Goal: Task Accomplishment & Management: Manage account settings

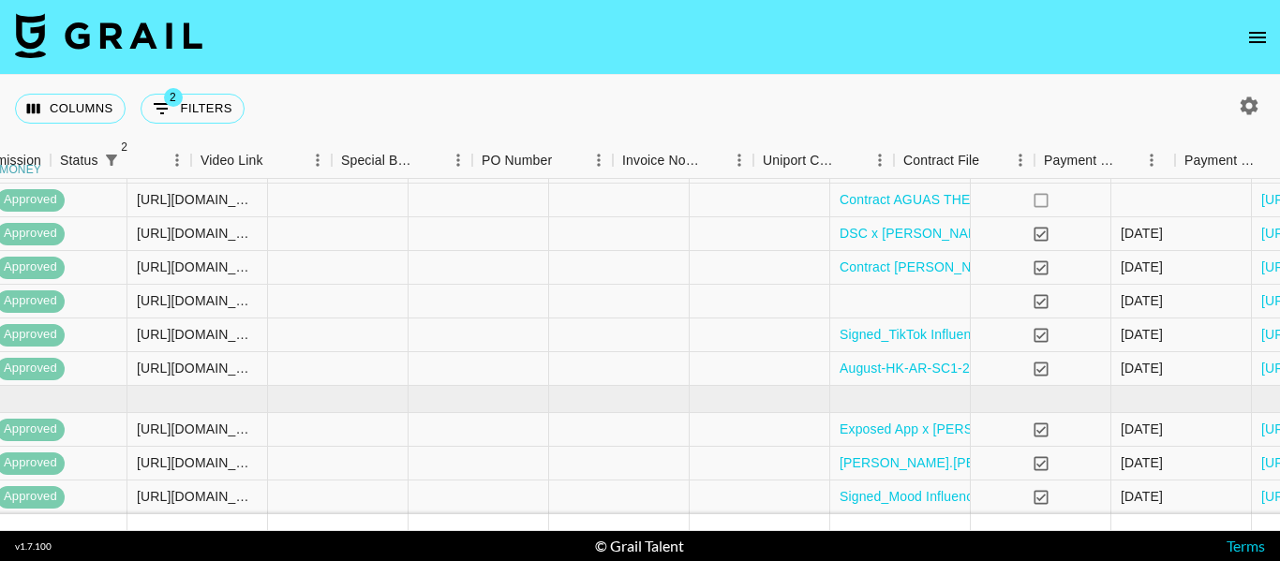
scroll to position [266, 1845]
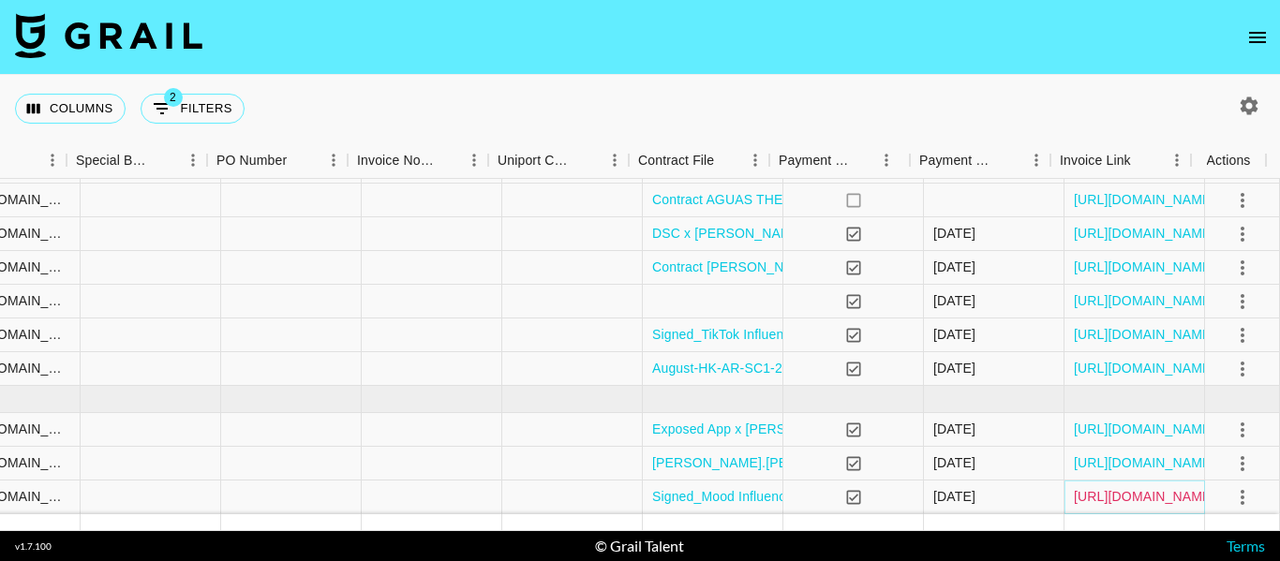
click at [1135, 487] on link "https://in.xero.com/PUoCqCoxllqI9Wv7kQKbX7Z5QKi9GfDqVE5xRaZd" at bounding box center [1145, 496] width 142 height 19
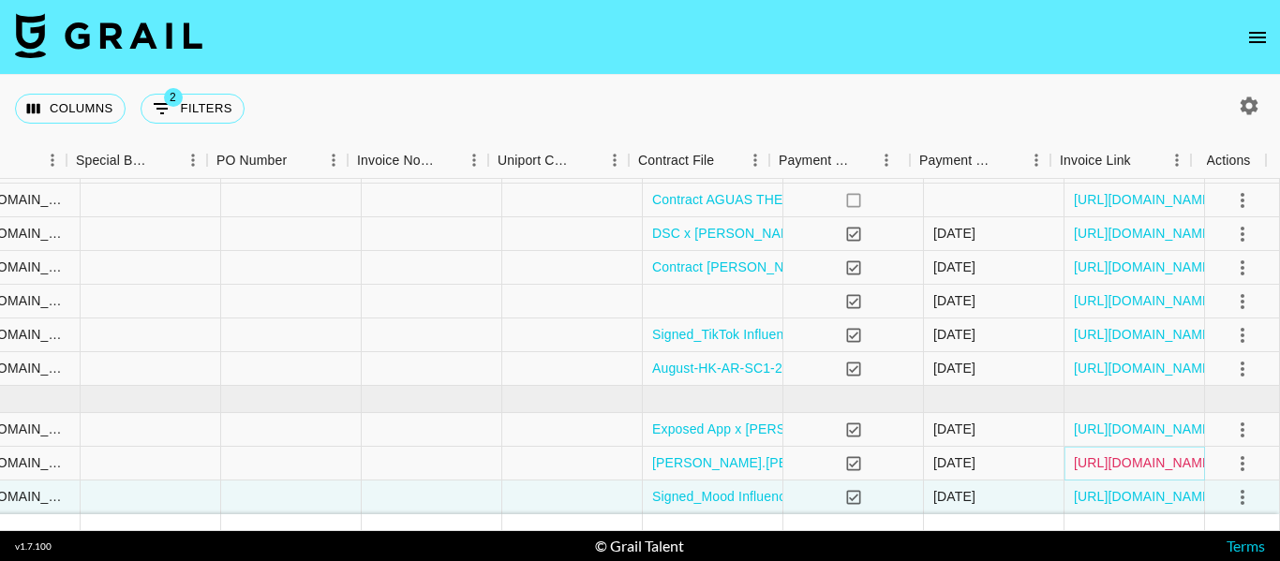
click at [1125, 454] on link "https://in.xero.com/mg40npbbj8SfQDfJD9jl7IiVyZqCBDpbQlT5oXjy" at bounding box center [1145, 463] width 142 height 19
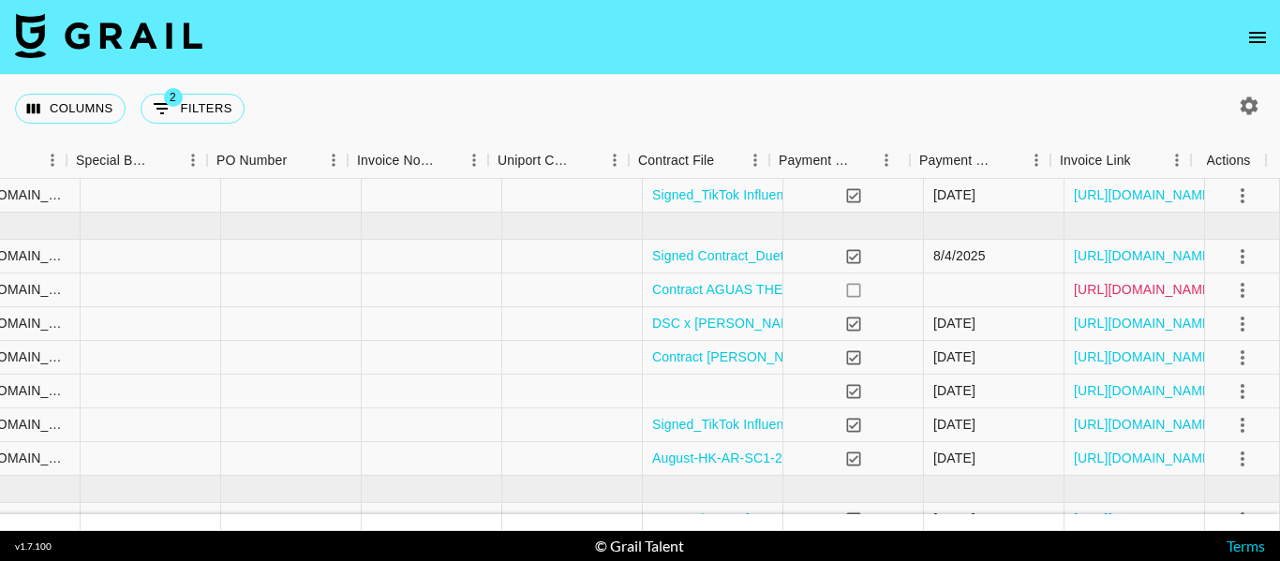
scroll to position [79, 1845]
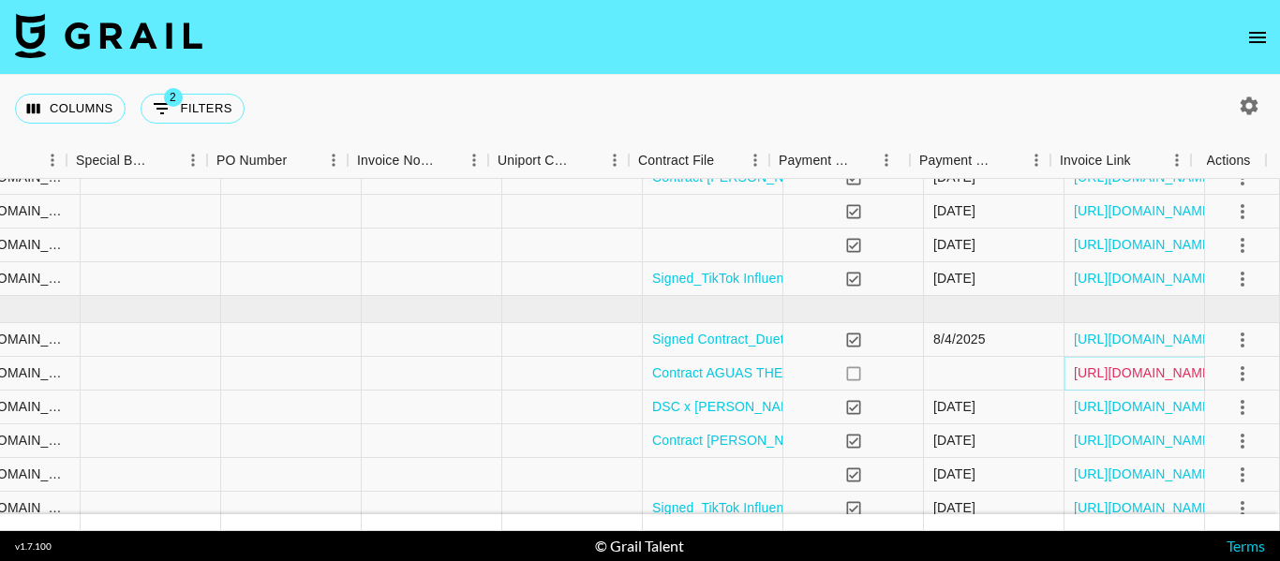
click at [1172, 372] on link "https://in.xero.com/FMkoi6CZfl1GxJQ9UptqGl4m0QRIvtxd1OafZjTf" at bounding box center [1145, 373] width 142 height 19
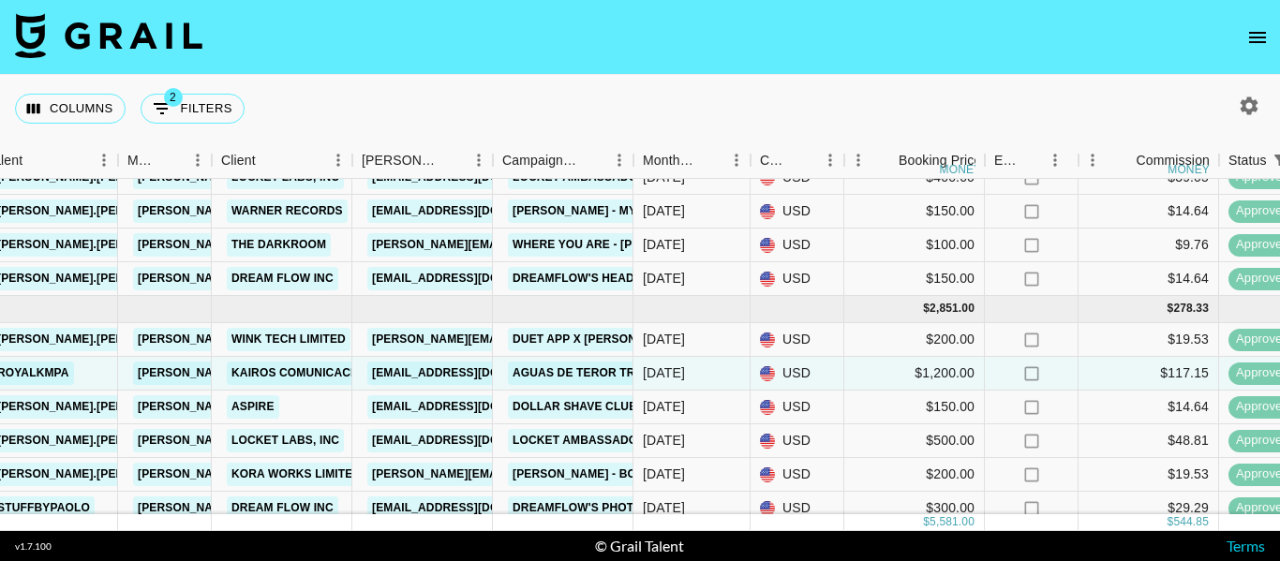
scroll to position [79, 405]
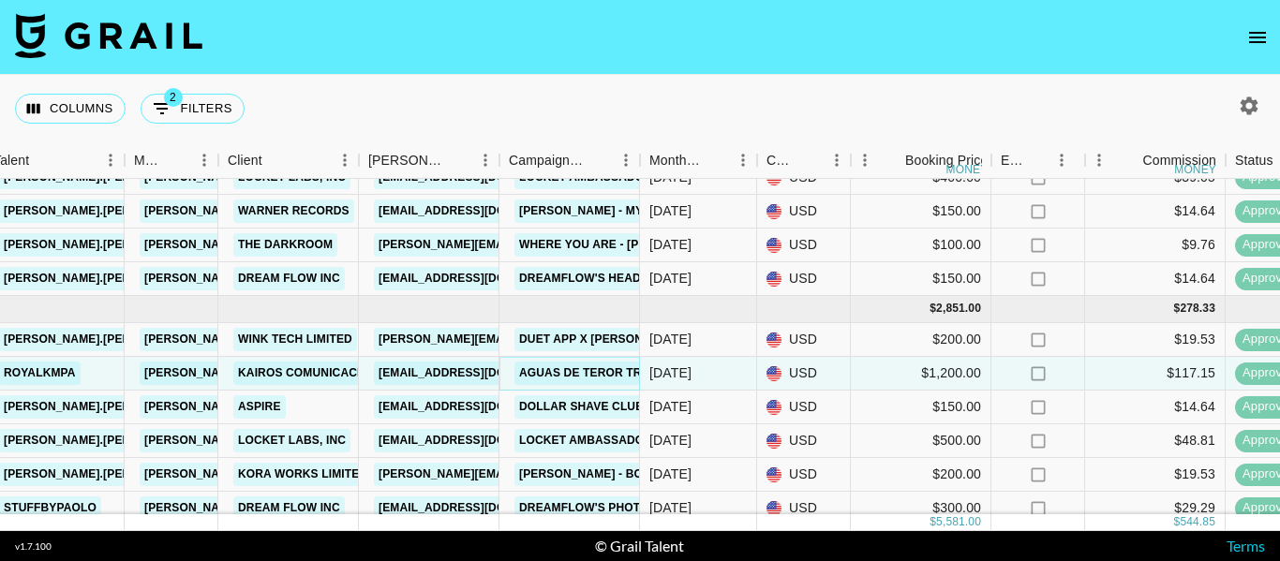
click at [554, 368] on link "Aguas De Teror Trail" at bounding box center [589, 373] width 150 height 23
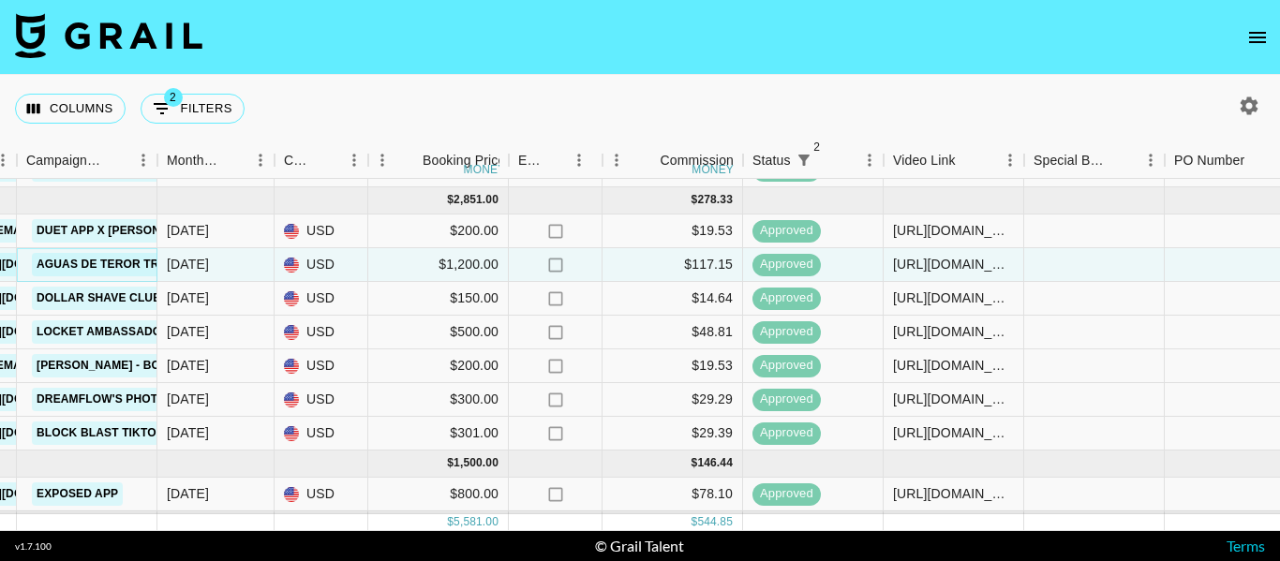
scroll to position [266, 887]
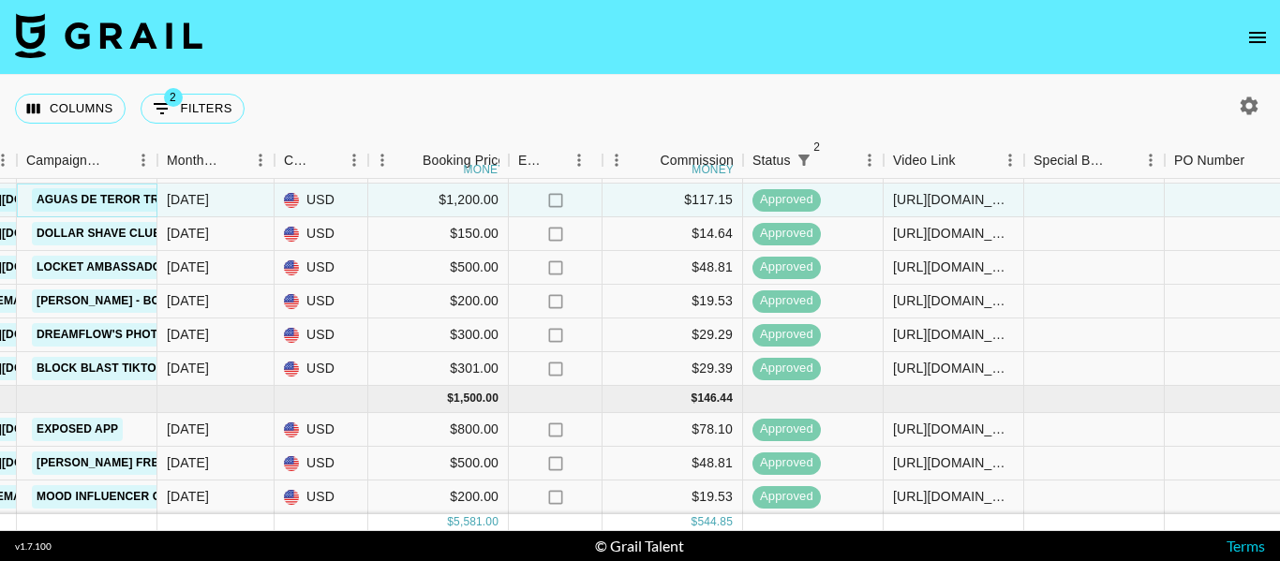
click at [111, 191] on link "Aguas De Teror Trail" at bounding box center [107, 199] width 150 height 23
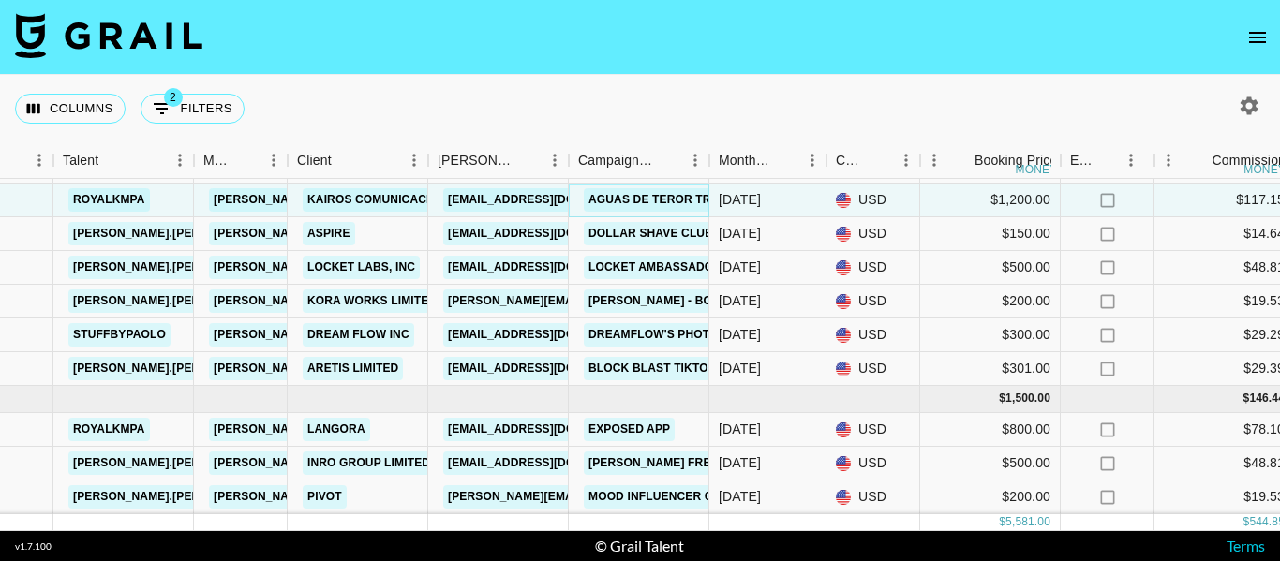
scroll to position [266, 331]
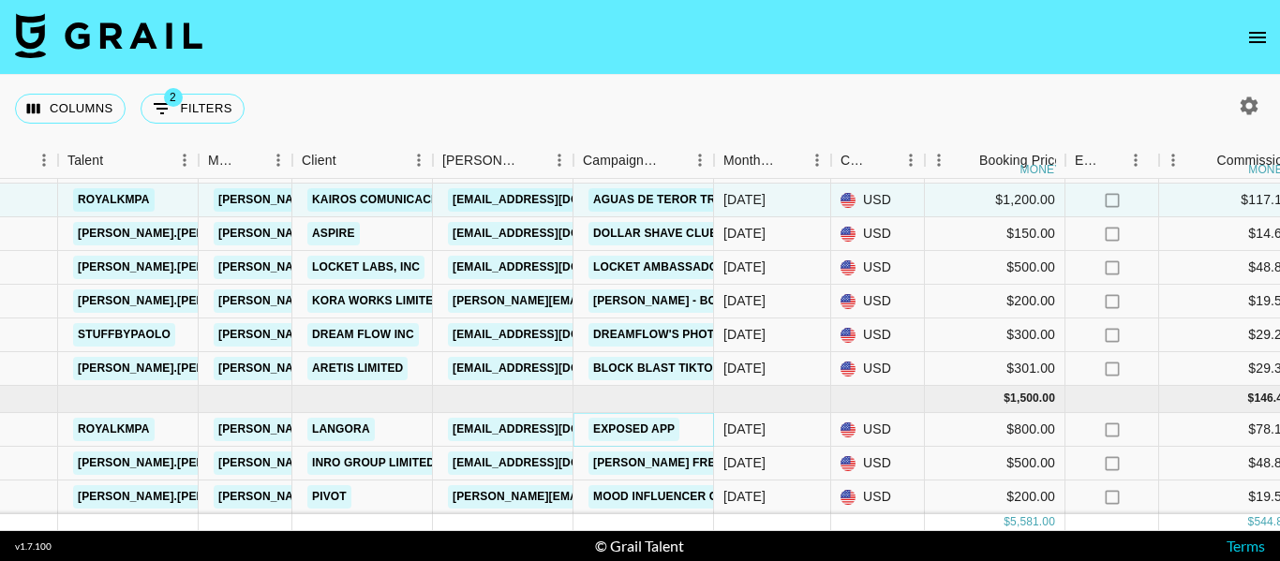
click at [656, 419] on link "Exposed app" at bounding box center [634, 429] width 91 height 23
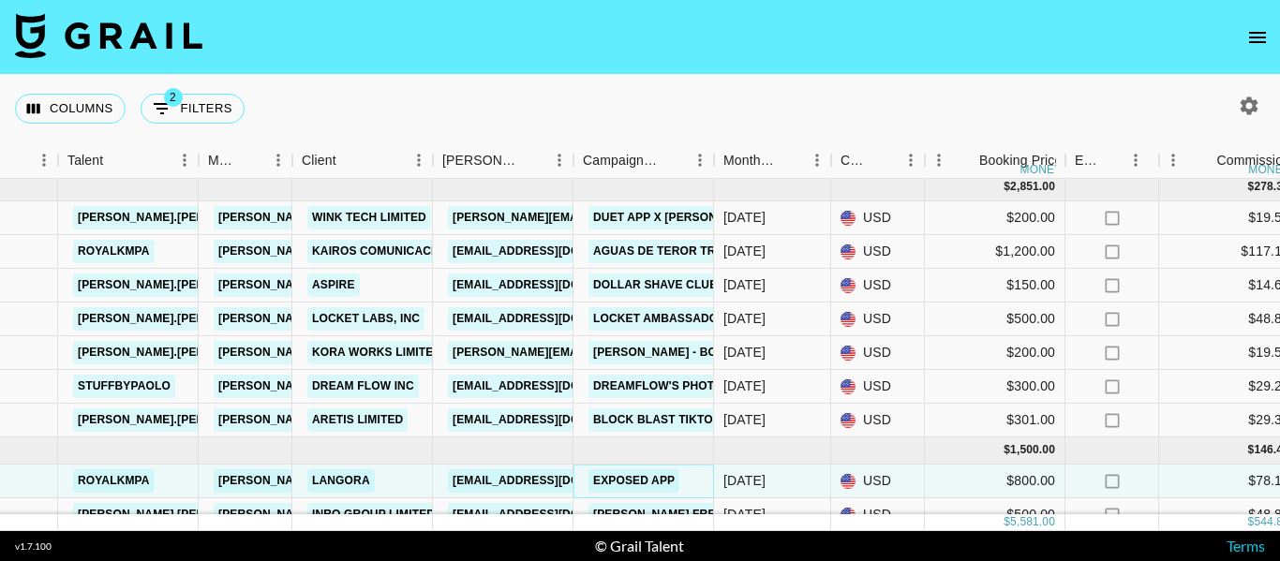
scroll to position [172, 331]
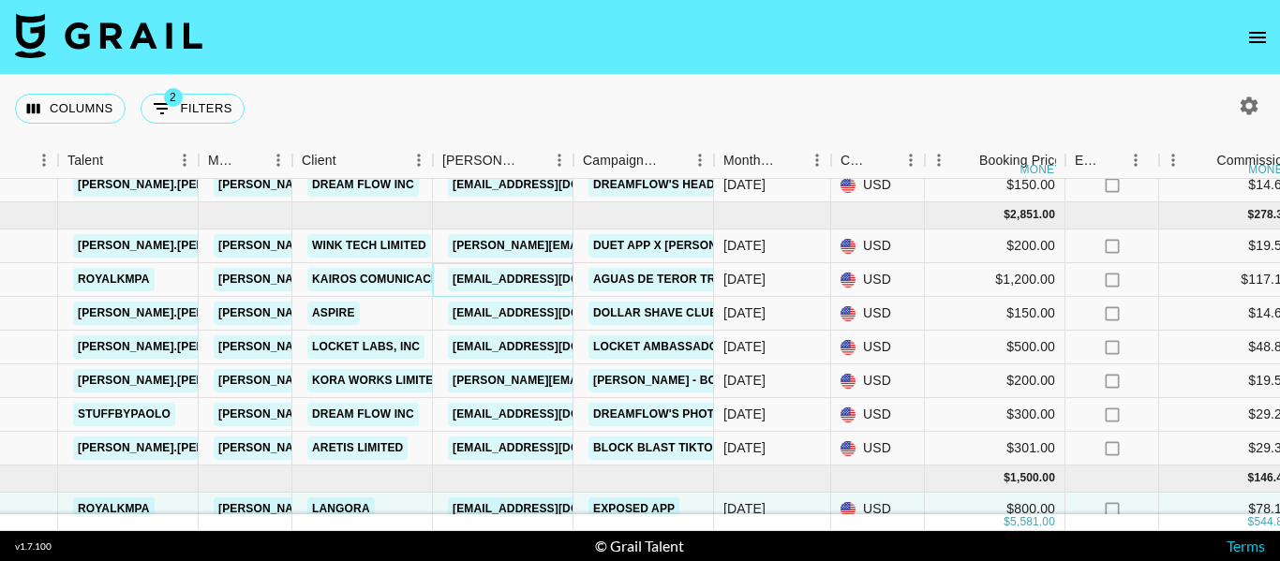
click at [503, 276] on link "[EMAIL_ADDRESS][DOMAIN_NAME]" at bounding box center [553, 279] width 210 height 23
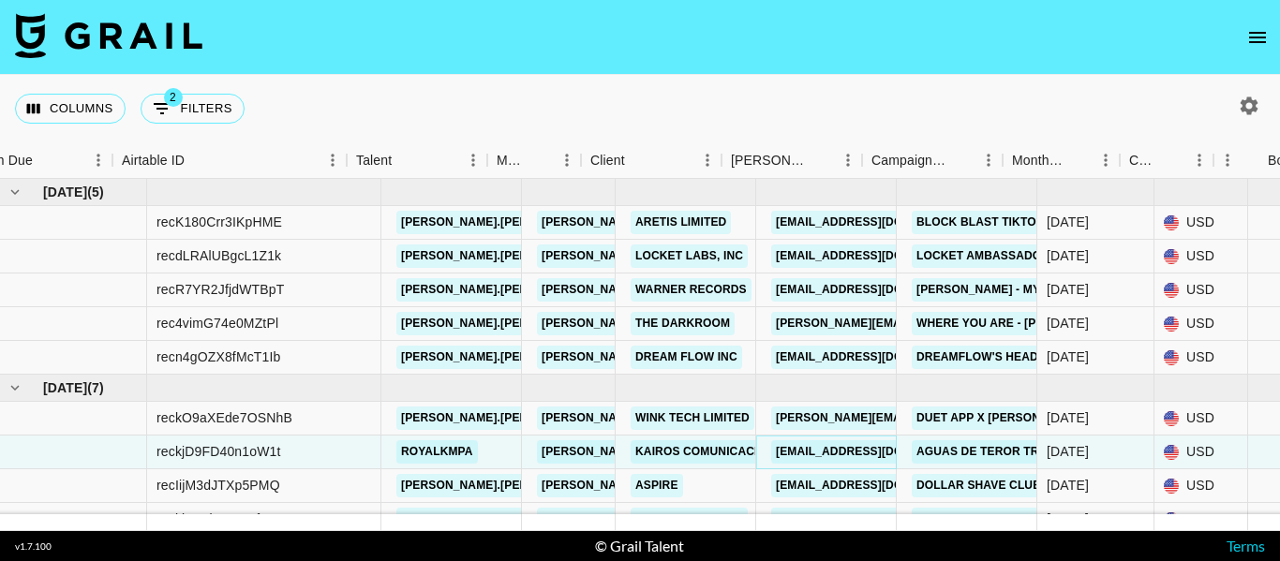
scroll to position [0, 0]
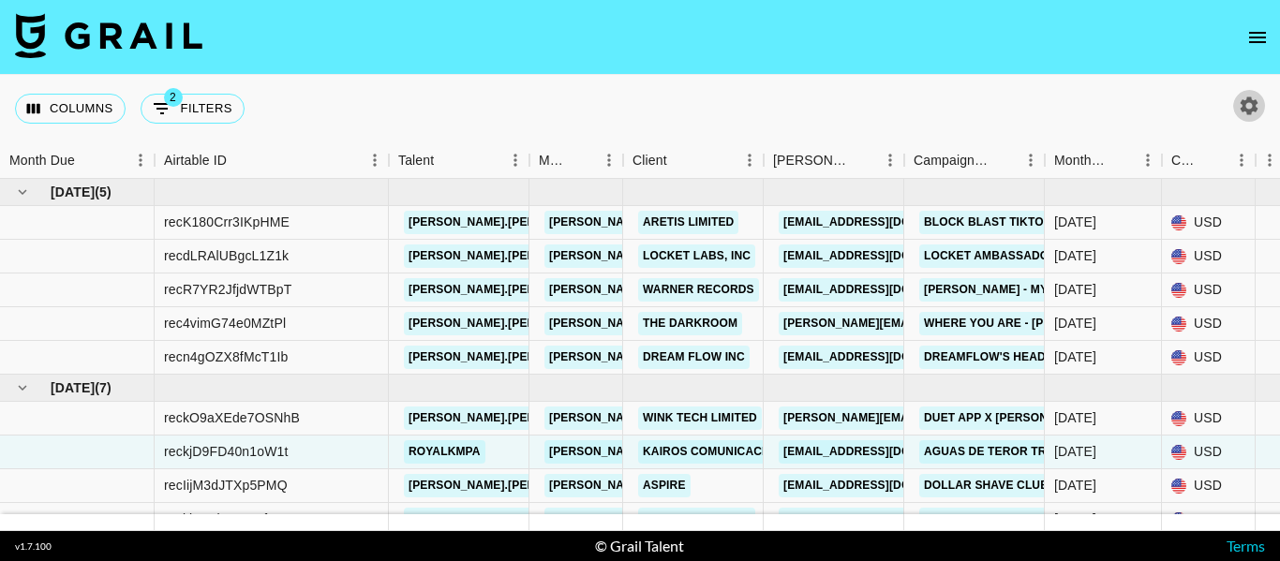
click at [1256, 106] on icon "button" at bounding box center [1250, 106] width 18 height 18
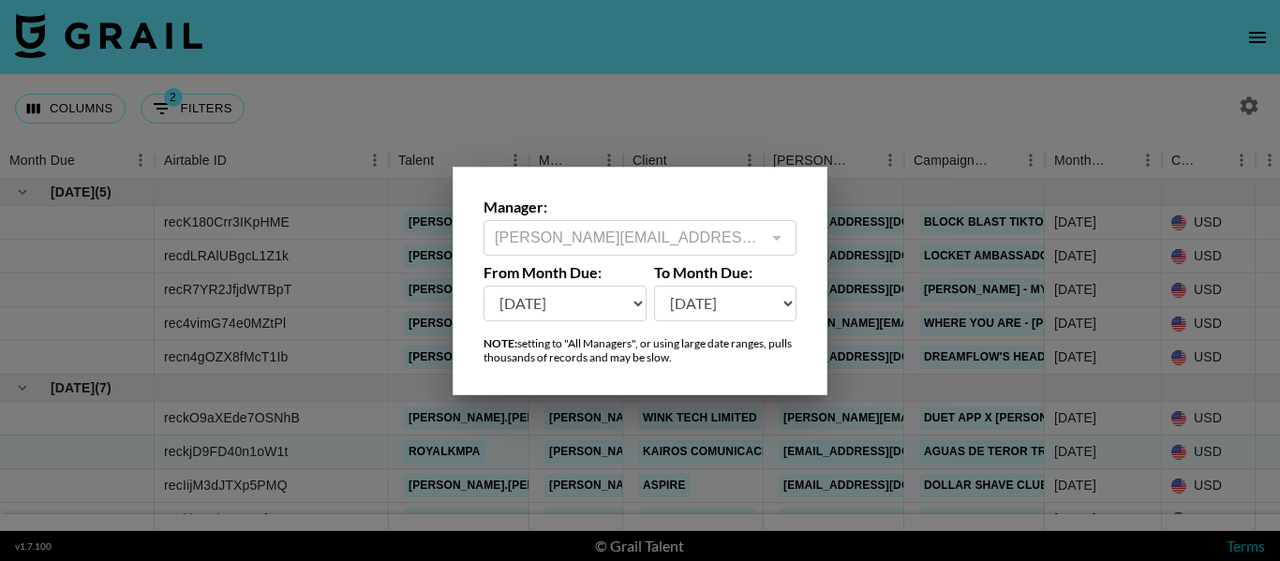
click at [564, 292] on select "Sep '26 Aug '26 Jul '26 Jun '26 May '26 Apr '26 Mar '26 Feb '26 Jan '26 Dec '25…" at bounding box center [565, 304] width 163 height 36
select select "May '25"
click at [484, 286] on select "Sep '26 Aug '26 Jul '26 Jun '26 May '26 Apr '26 Mar '26 Feb '26 Jan '26 Dec '25…" at bounding box center [565, 304] width 163 height 36
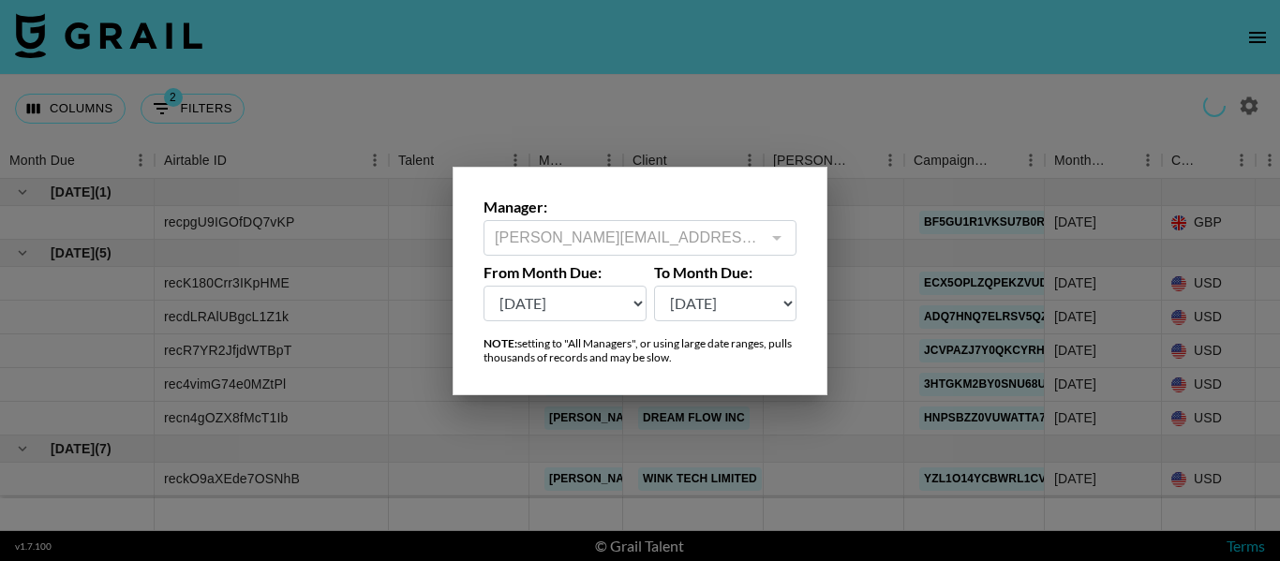
click at [798, 107] on div at bounding box center [640, 280] width 1280 height 561
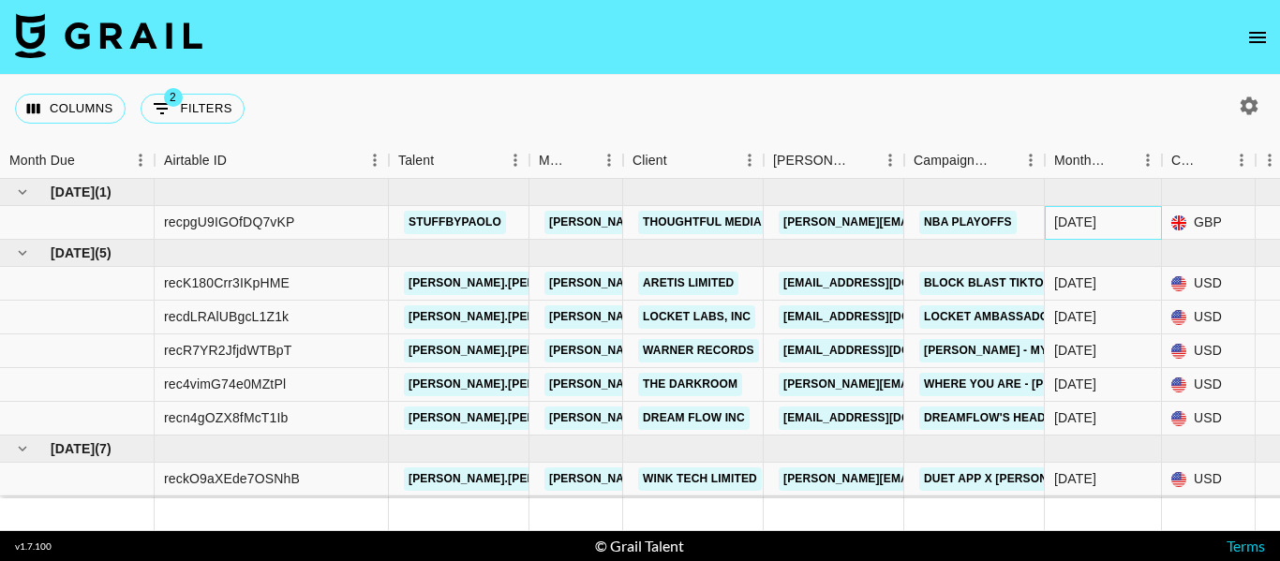
click at [1095, 216] on div "May '25" at bounding box center [1075, 222] width 42 height 19
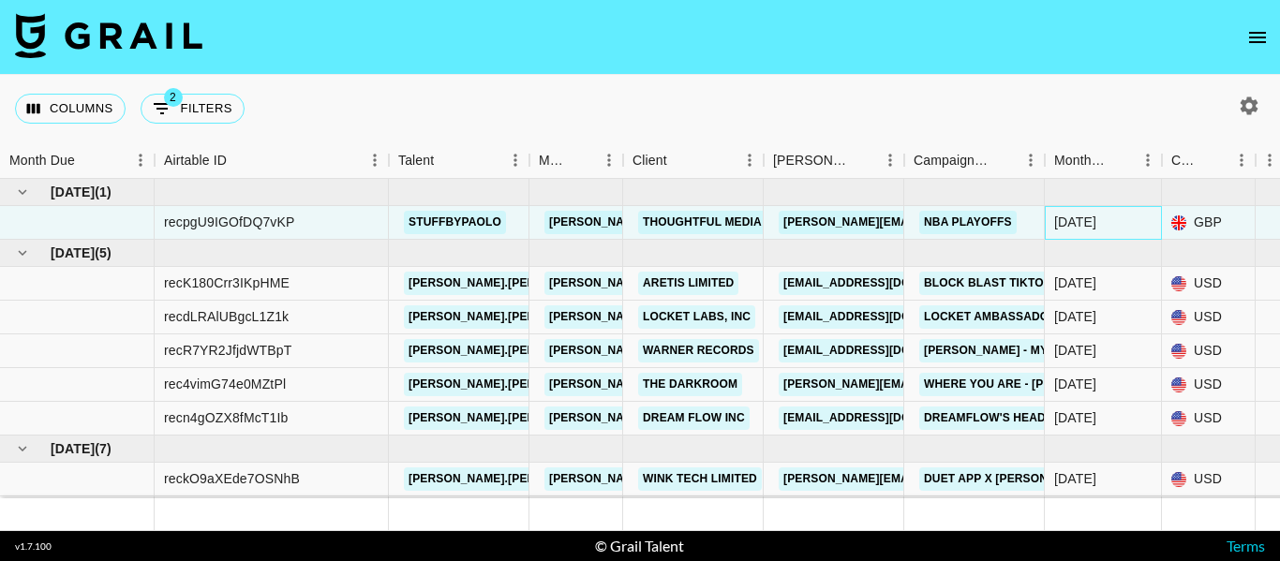
click at [1095, 216] on div "May '25" at bounding box center [1075, 222] width 42 height 19
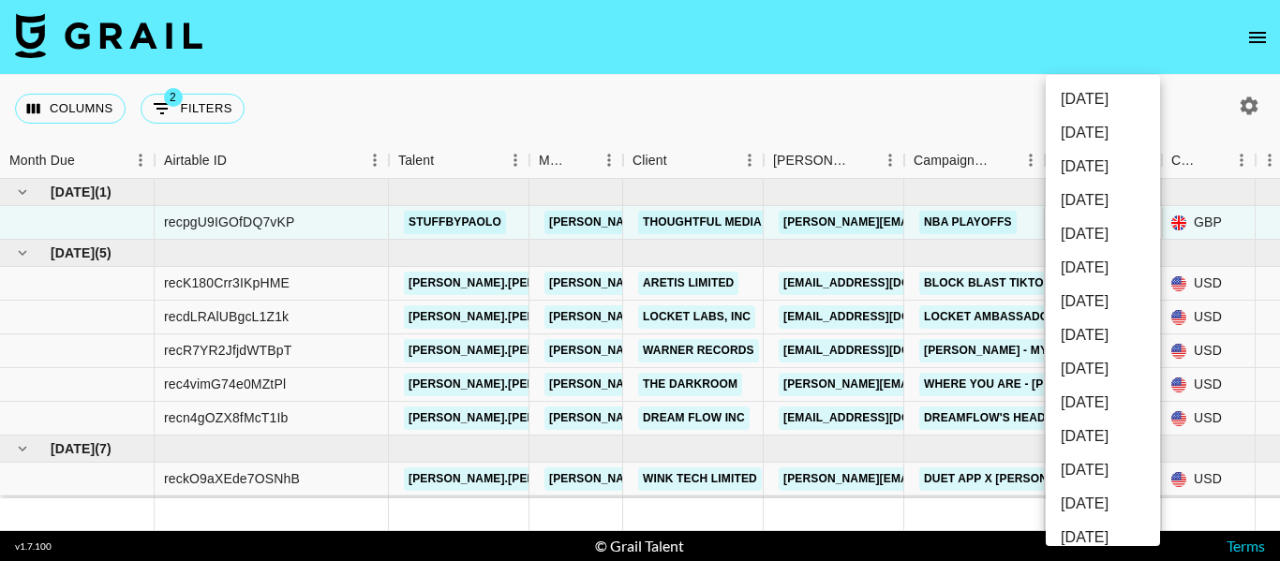
scroll to position [329, 0]
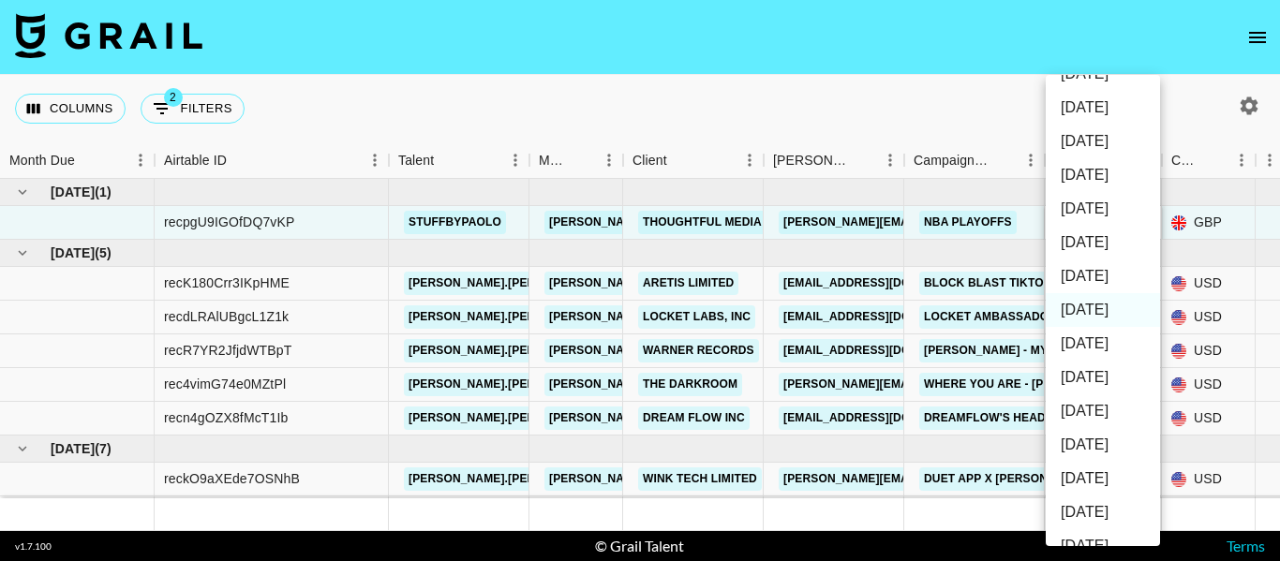
click at [986, 110] on div at bounding box center [640, 280] width 1280 height 561
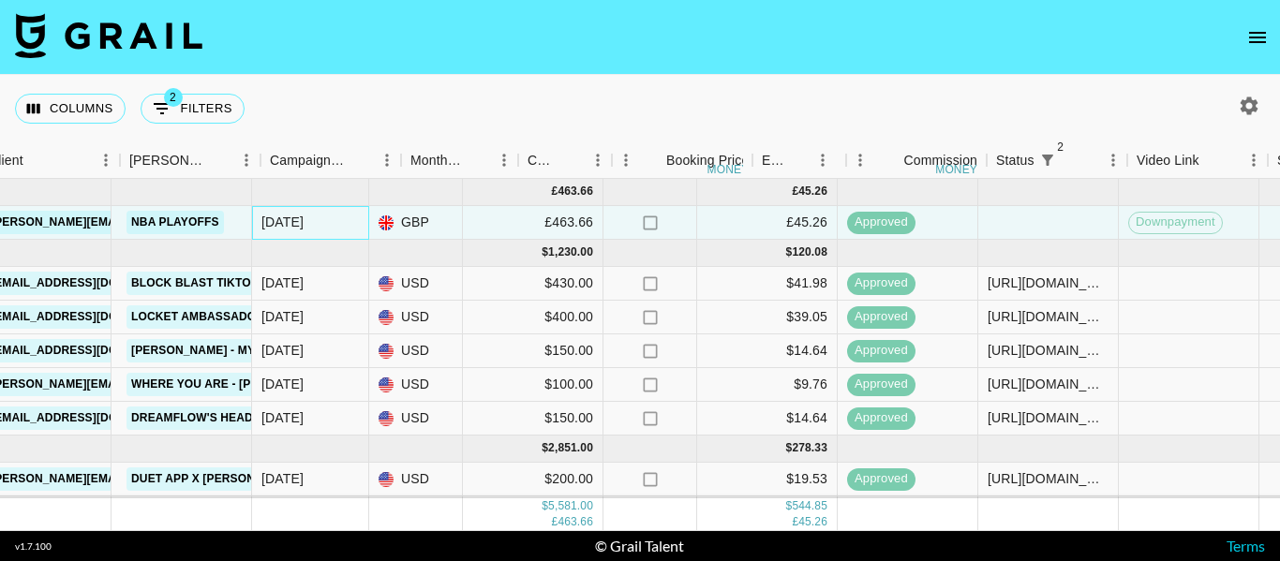
scroll to position [0, 601]
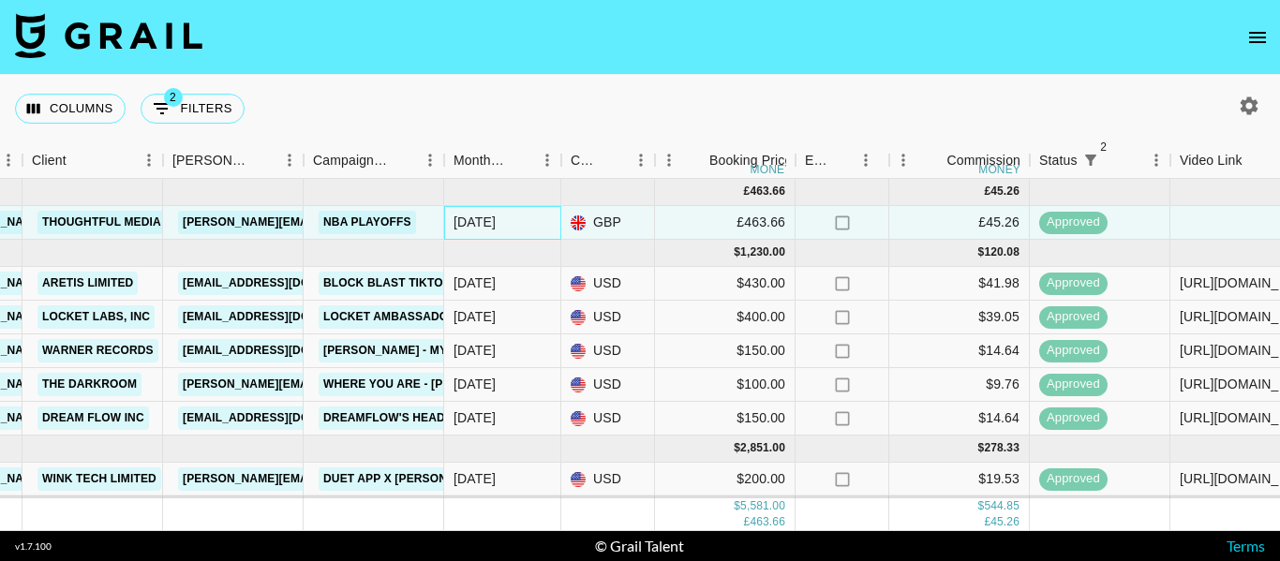
click at [484, 225] on div "May '25" at bounding box center [475, 222] width 42 height 19
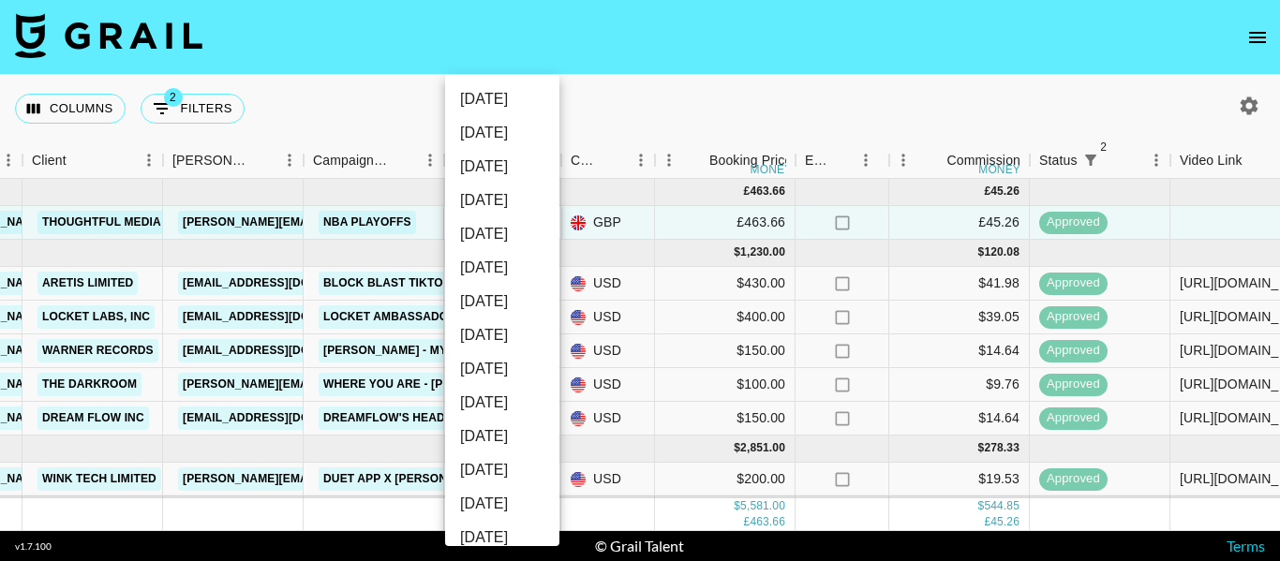
scroll to position [329, 0]
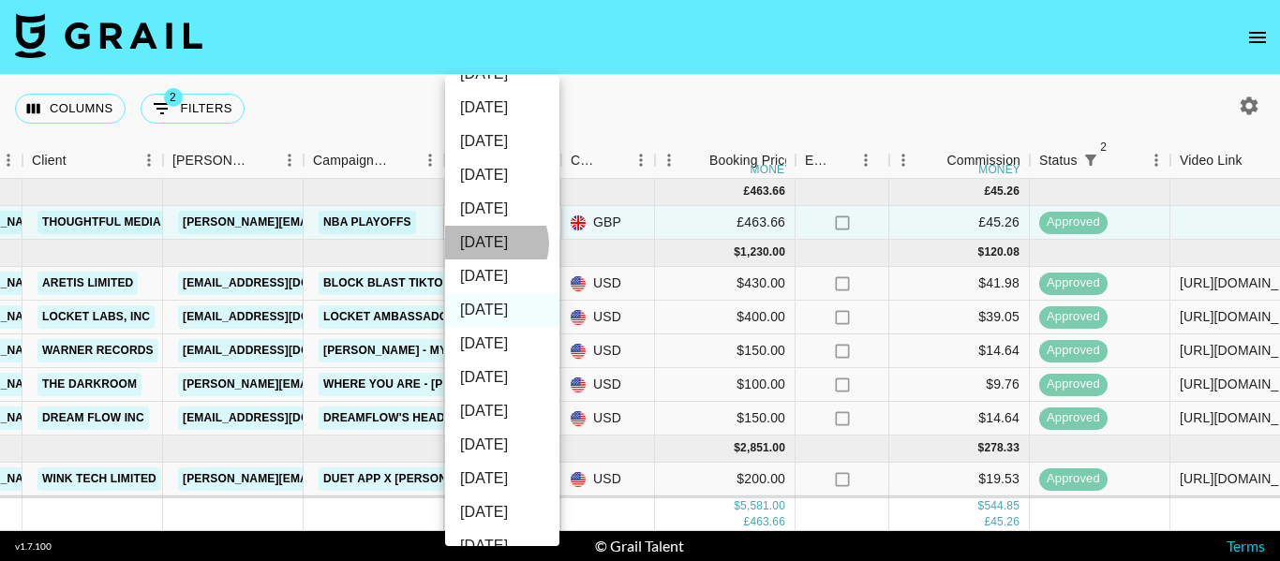
click at [492, 244] on li "Jul '25" at bounding box center [502, 243] width 114 height 34
type input "Jul '25"
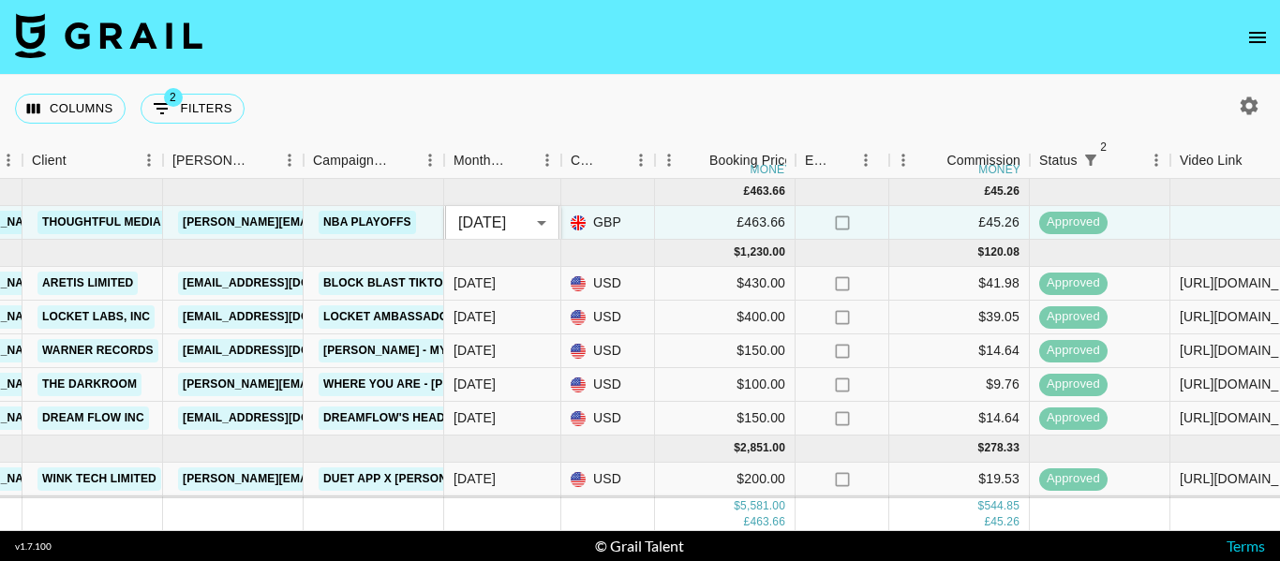
click at [688, 88] on div "Columns 2 Filters + Booking" at bounding box center [640, 108] width 1280 height 67
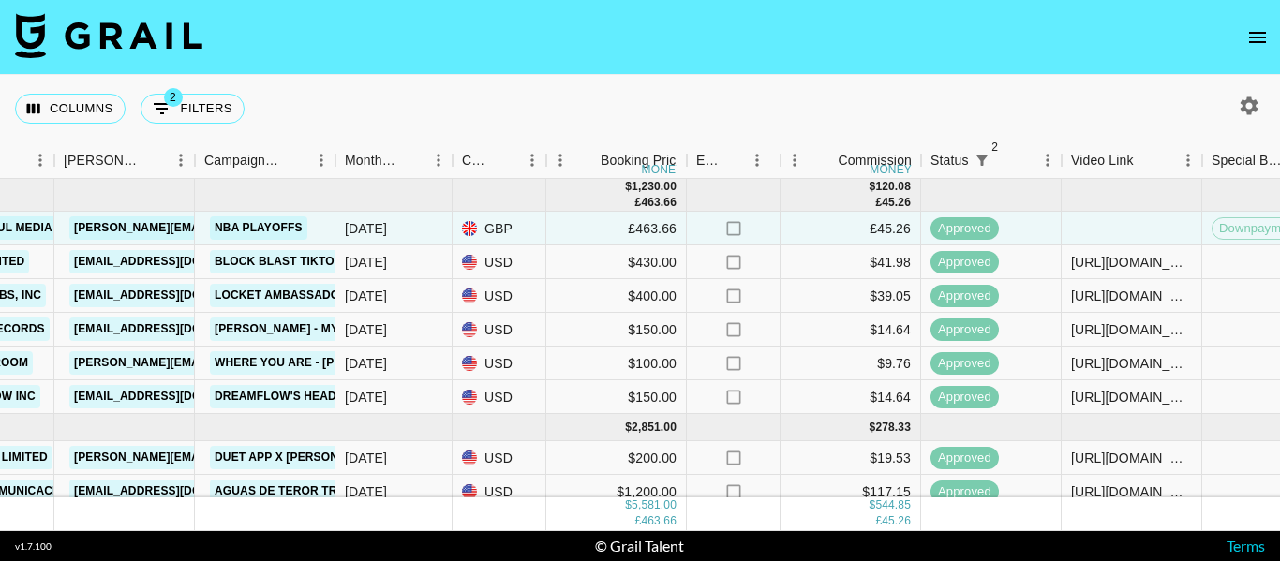
scroll to position [322, 709]
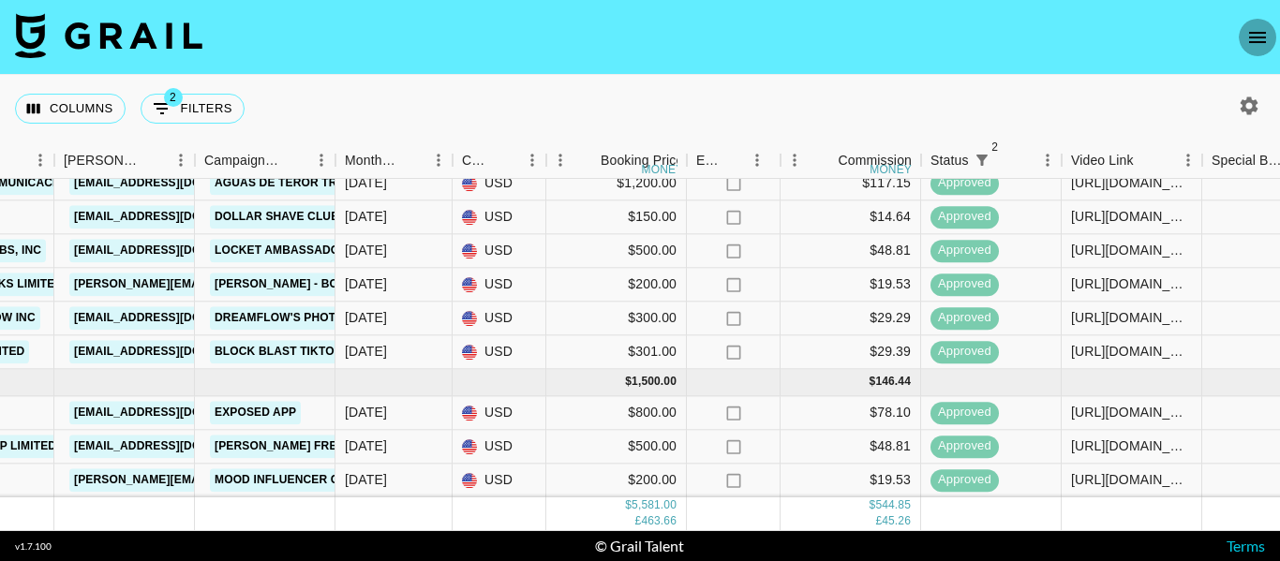
click at [1252, 23] on button "open drawer" at bounding box center [1257, 37] width 37 height 37
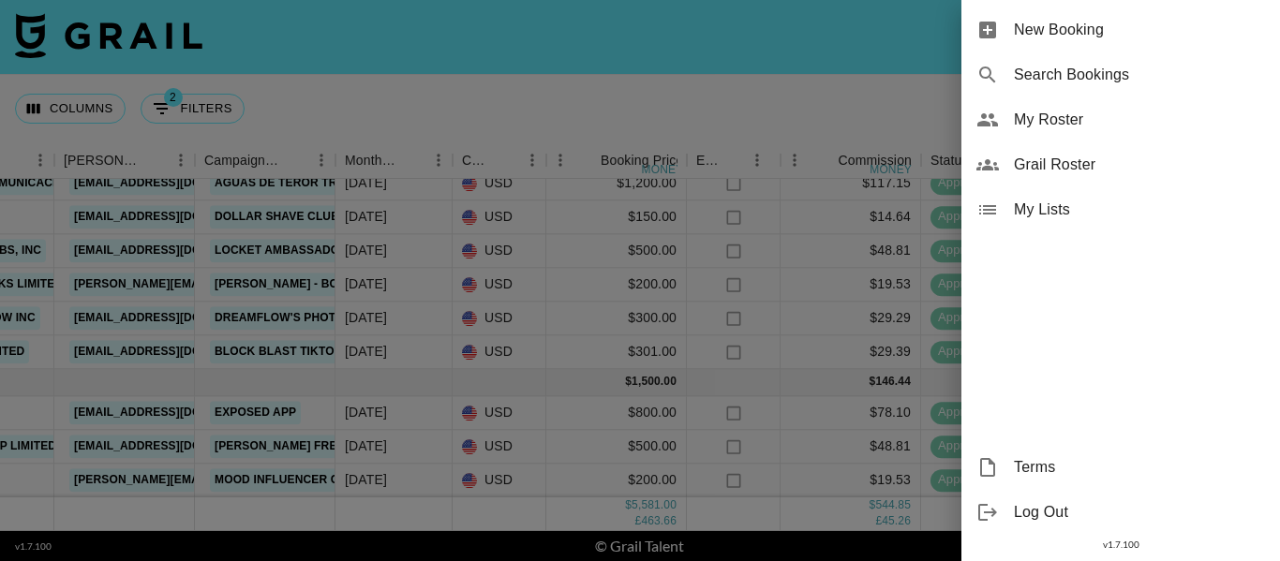
click at [1090, 159] on span "Grail Roster" at bounding box center [1139, 165] width 251 height 22
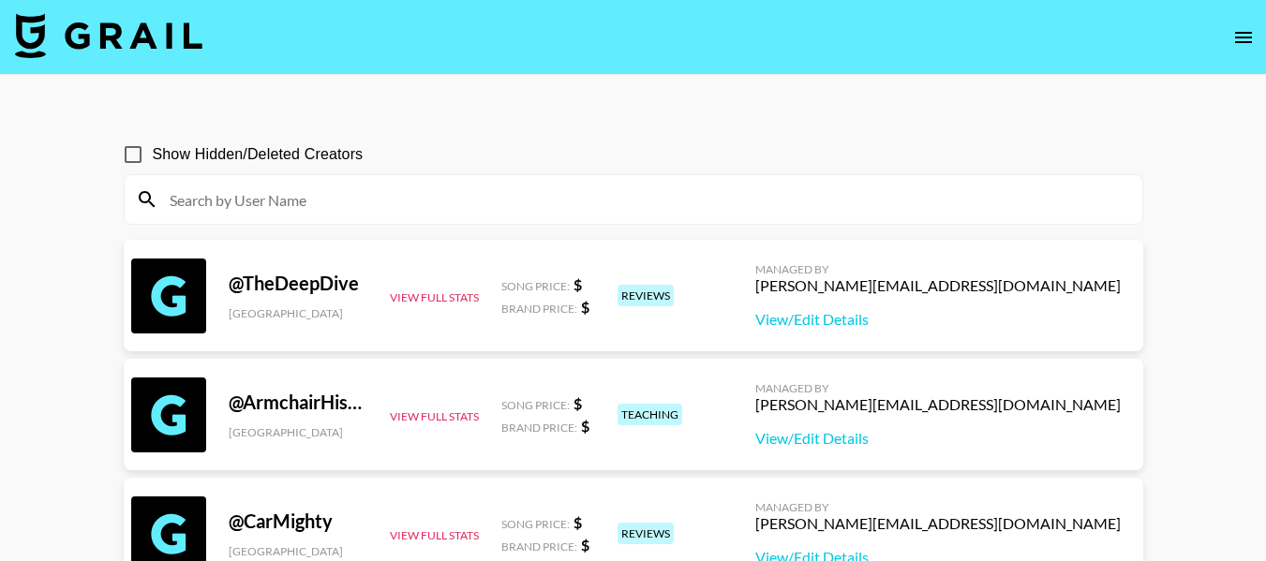
click at [372, 193] on input at bounding box center [644, 200] width 973 height 30
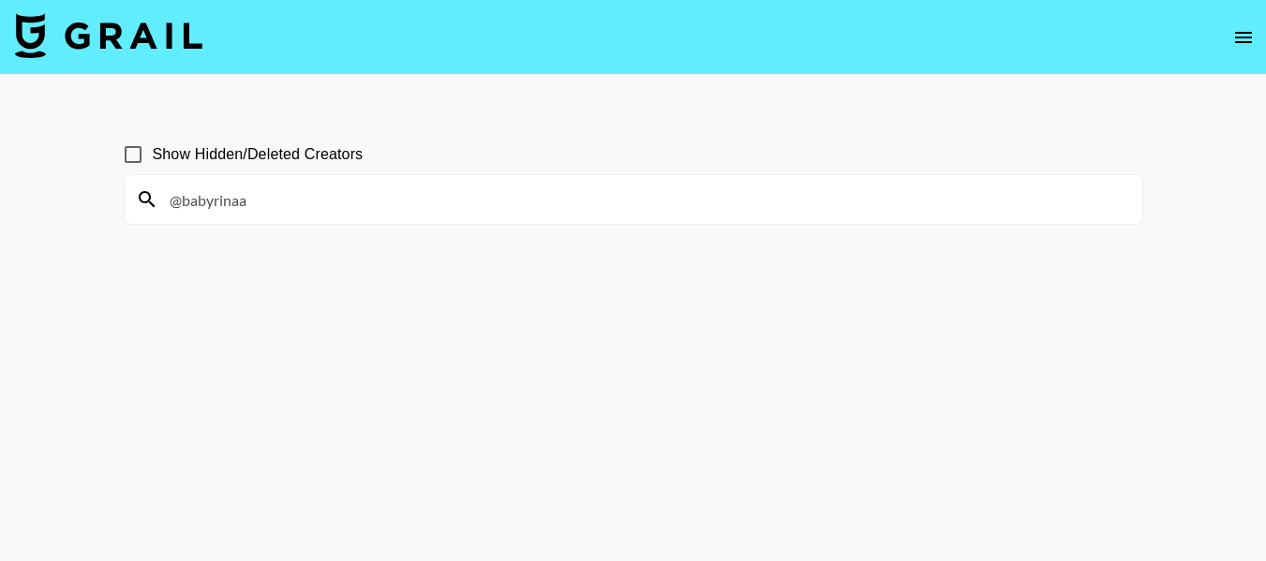
type input "@babyrinaa"
click at [82, 47] on img at bounding box center [108, 35] width 187 height 45
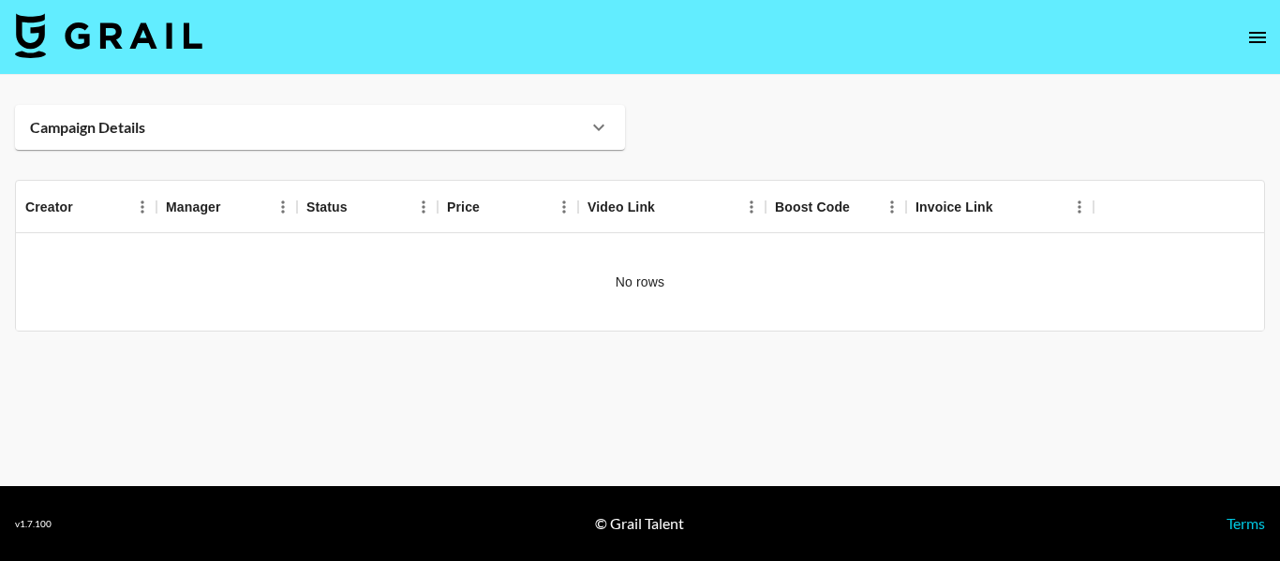
click at [345, 105] on div "Campaign Details" at bounding box center [320, 127] width 610 height 45
click at [342, 122] on div "Campaign Details" at bounding box center [309, 127] width 558 height 19
click at [600, 126] on icon at bounding box center [599, 127] width 22 height 22
click at [598, 127] on icon at bounding box center [599, 127] width 22 height 22
click at [602, 129] on icon at bounding box center [599, 127] width 22 height 22
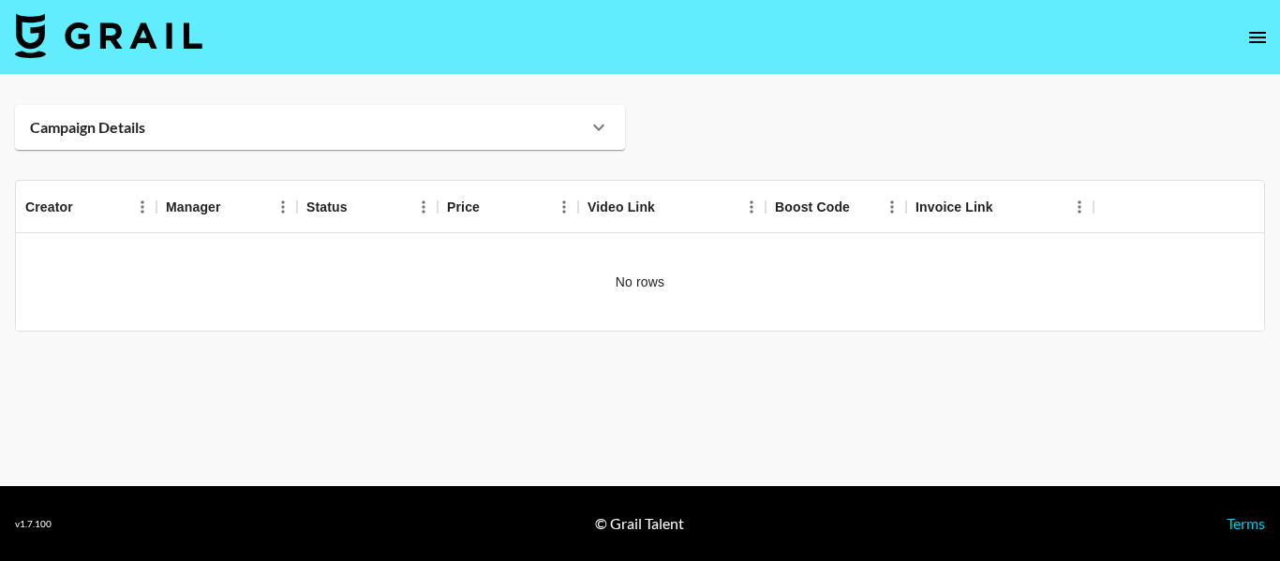
click at [168, 131] on div "Campaign Details" at bounding box center [309, 127] width 558 height 19
click at [72, 130] on strong "Campaign Details" at bounding box center [87, 127] width 115 height 19
click at [101, 120] on strong "Campaign Details" at bounding box center [87, 127] width 115 height 19
click at [601, 123] on icon at bounding box center [599, 127] width 22 height 22
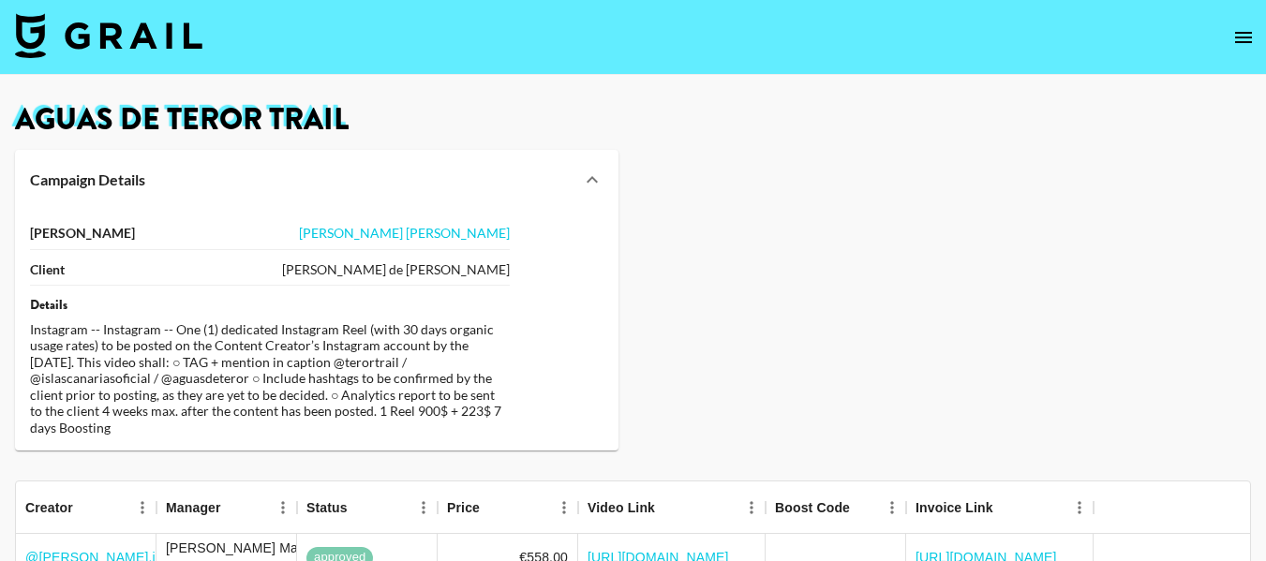
click at [365, 171] on div "Campaign Details" at bounding box center [305, 180] width 551 height 19
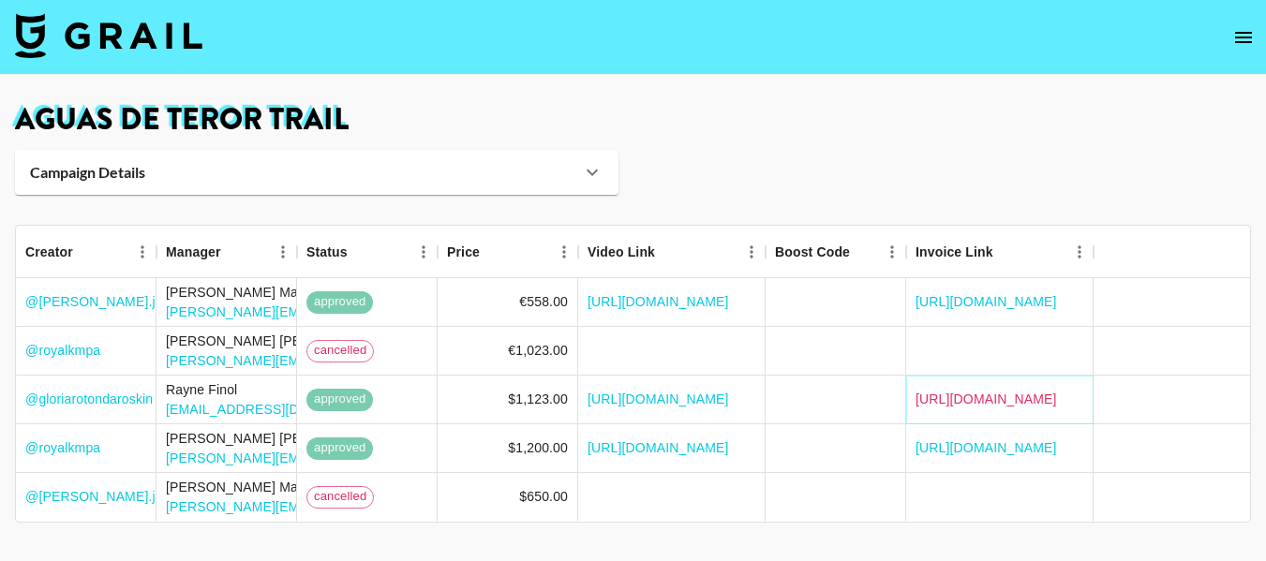
click at [949, 394] on link "https://in.xero.com/YAeofyRqhAsx5w9Vh7DaNAhQkt7XTugzzcBTvqqt" at bounding box center [987, 399] width 142 height 19
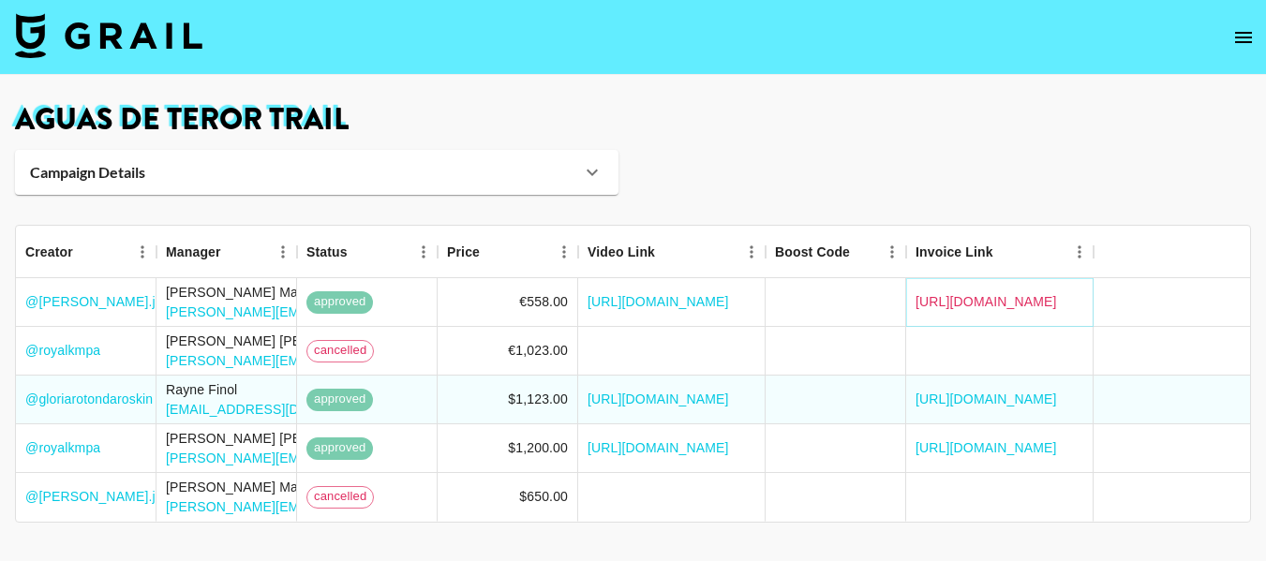
click at [997, 297] on link "https://in.xero.com/Gme8pLCyS2Et6pUqOrGIrqKPr1HtI63garhGyZsF" at bounding box center [987, 301] width 142 height 19
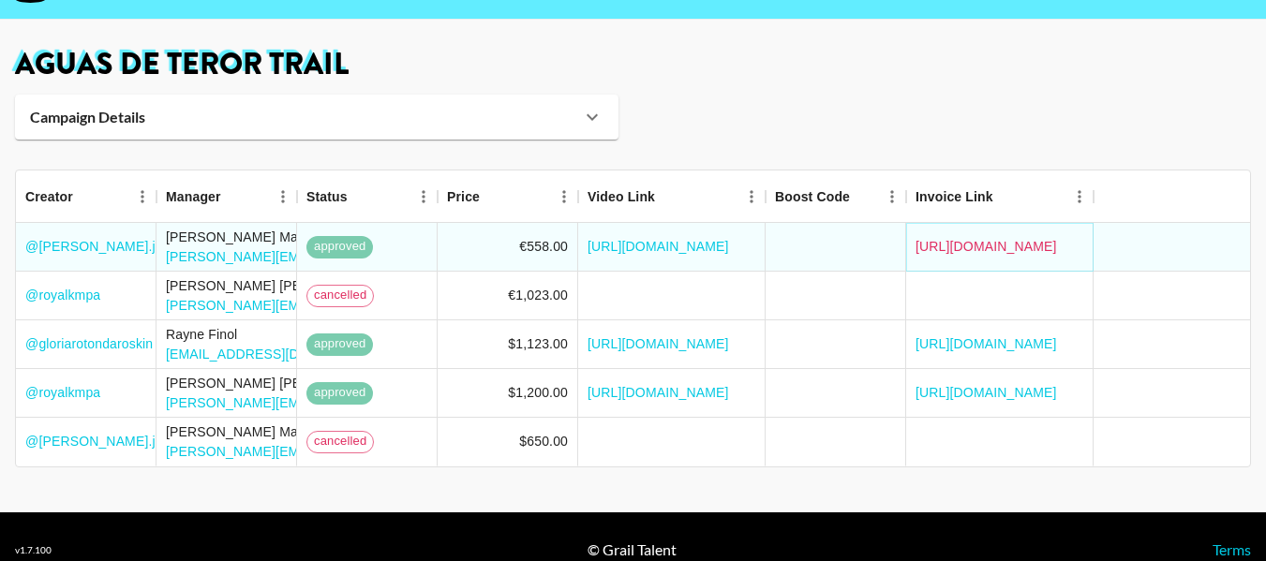
scroll to position [82, 0]
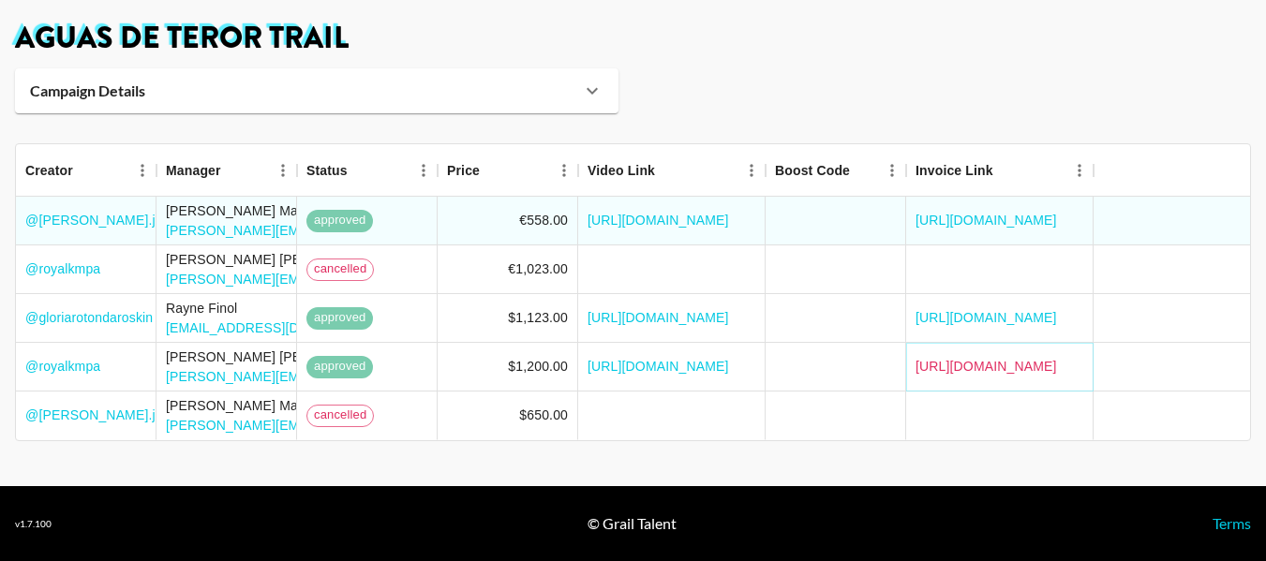
click at [945, 361] on link "https://in.xero.com/FMkoi6CZfl1GxJQ9UptqGl4m0QRIvtxd1OafZjTf" at bounding box center [987, 366] width 142 height 19
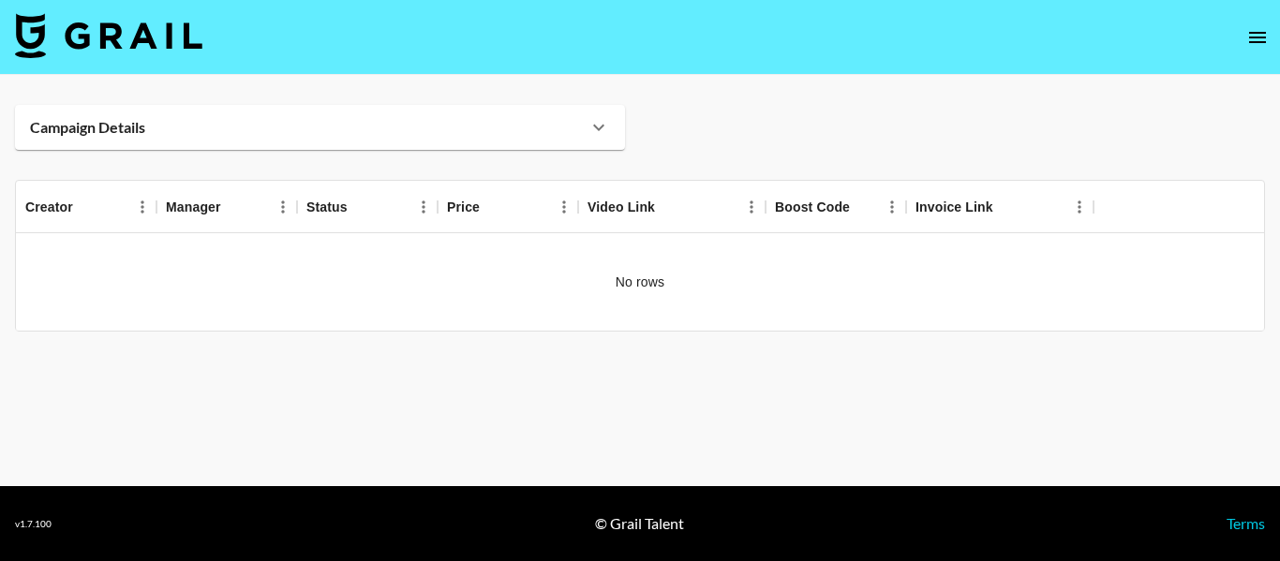
click at [99, 125] on strong "Campaign Details" at bounding box center [87, 127] width 115 height 19
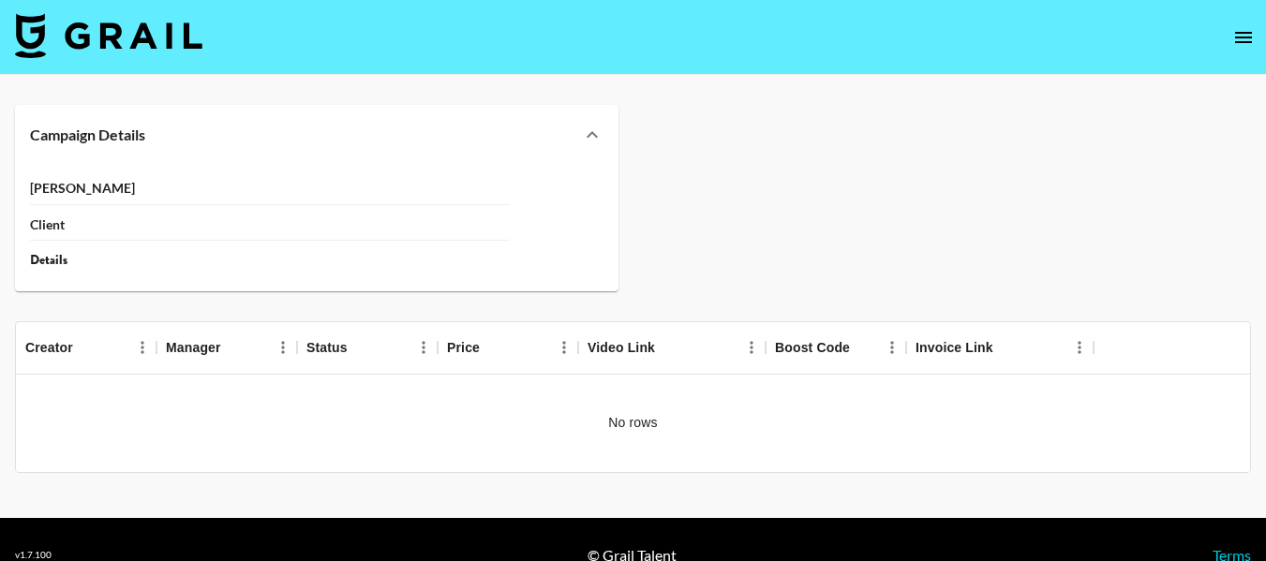
click at [99, 125] on div "Campaign Details" at bounding box center [317, 135] width 604 height 60
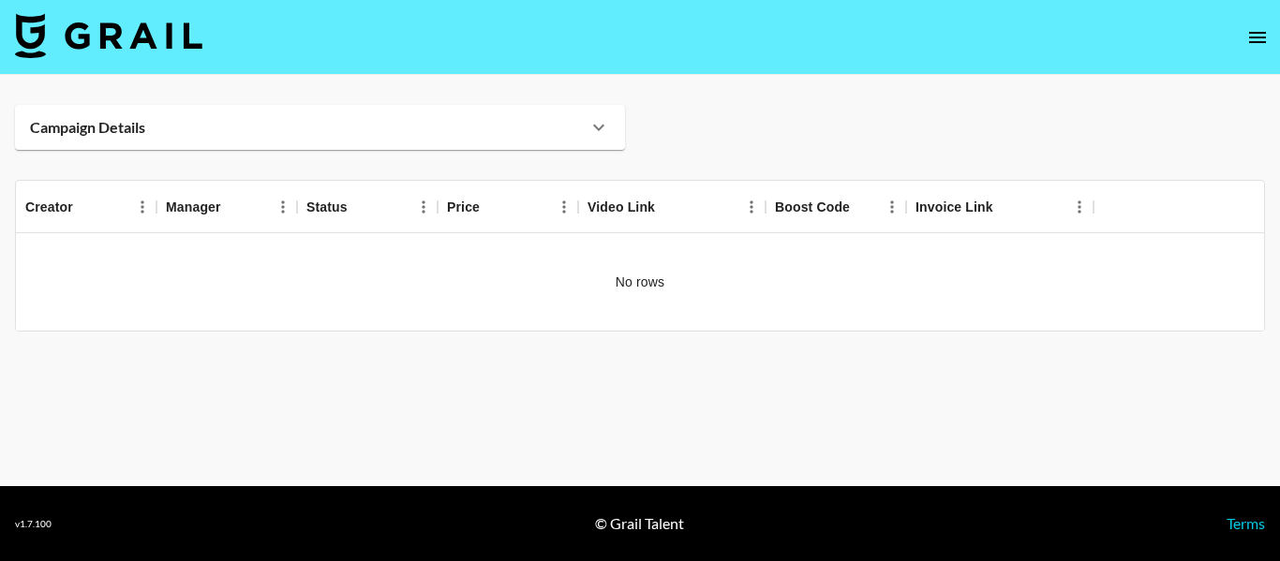
click at [261, 127] on div "Campaign Details" at bounding box center [309, 127] width 558 height 19
click at [107, 122] on strong "Campaign Details" at bounding box center [87, 127] width 115 height 19
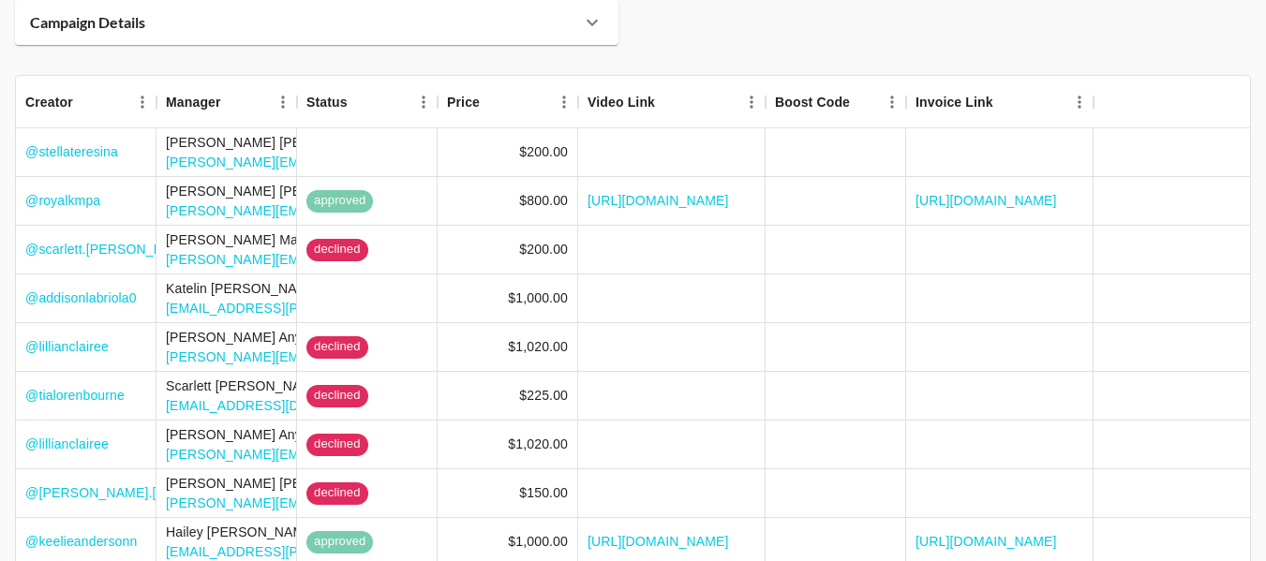
scroll to position [183, 0]
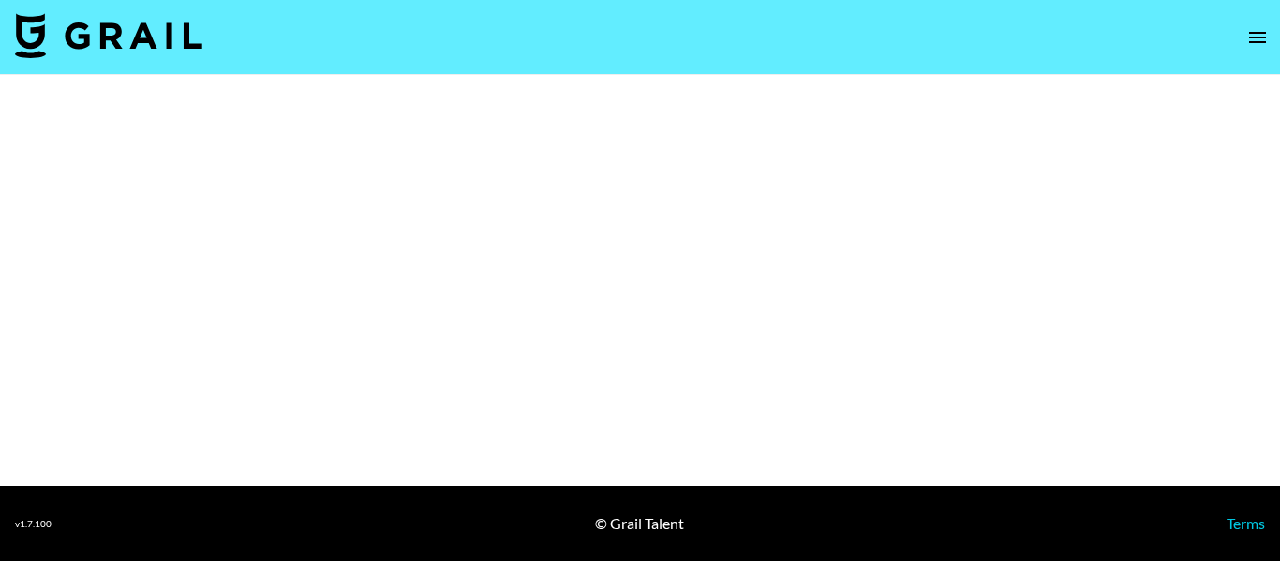
select select "Brand"
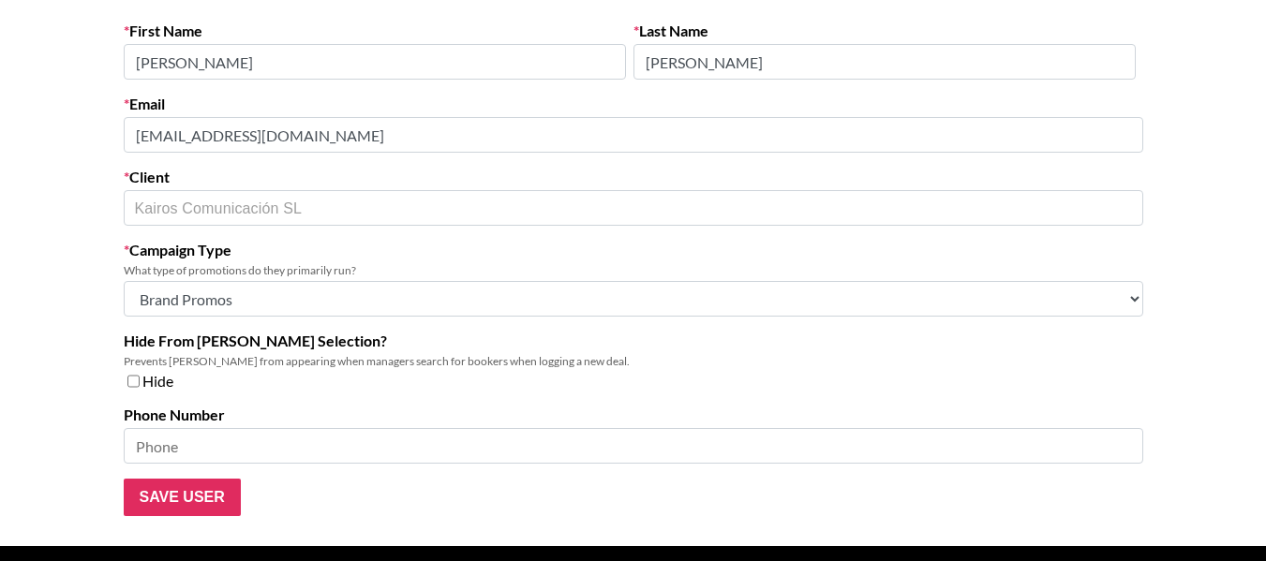
scroll to position [143, 0]
